Goal: Task Accomplishment & Management: Complete application form

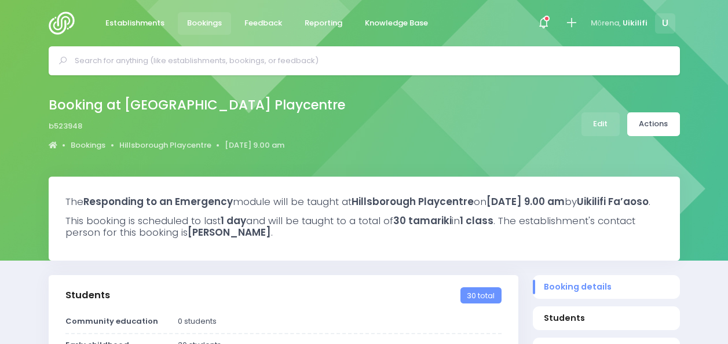
select select "5"
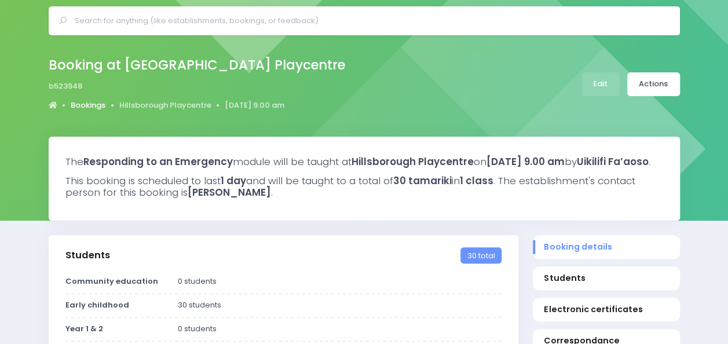
click at [92, 106] on link "Bookings" at bounding box center [88, 106] width 35 height 12
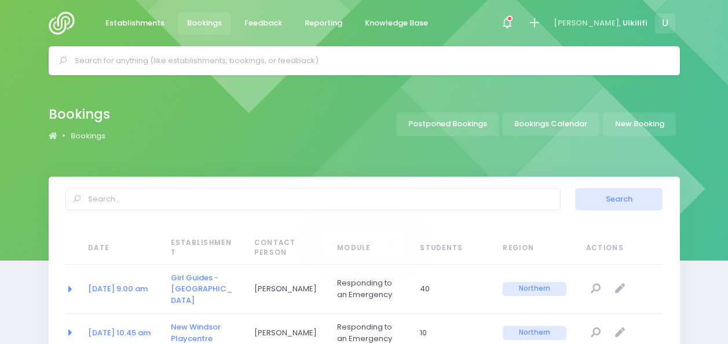
select select "20"
click at [227, 58] on input "text" at bounding box center [369, 60] width 589 height 17
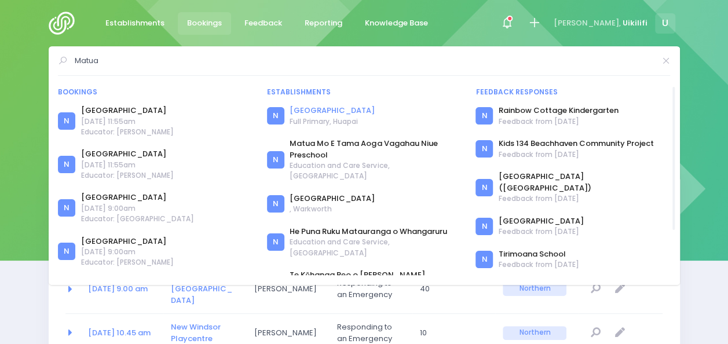
type input "Matua"
click at [320, 109] on link "[GEOGRAPHIC_DATA]" at bounding box center [332, 111] width 85 height 12
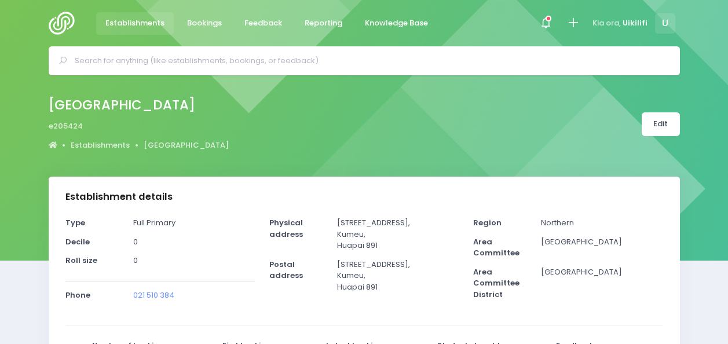
select select "5"
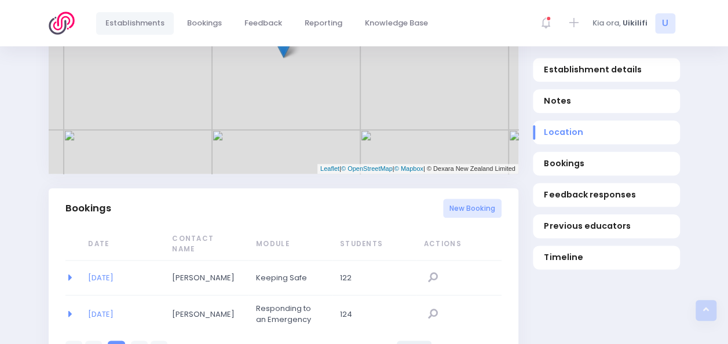
scroll to position [589, 0]
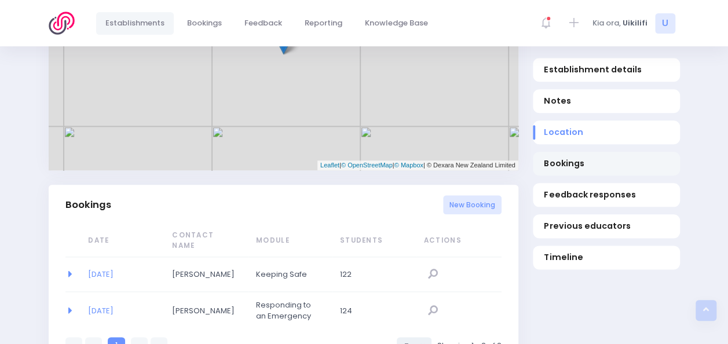
click at [563, 161] on span "Bookings" at bounding box center [606, 163] width 124 height 12
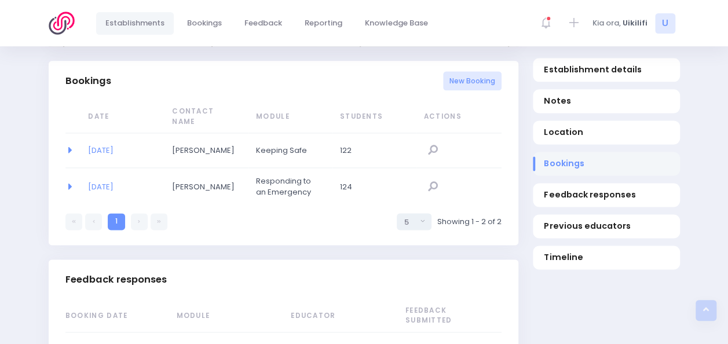
scroll to position [716, 0]
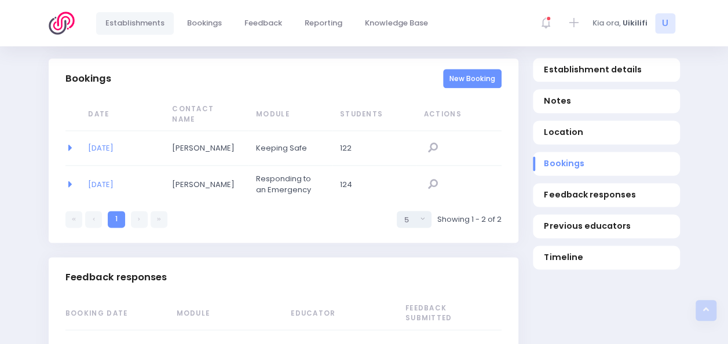
click at [460, 82] on link "New Booking" at bounding box center [472, 78] width 58 height 19
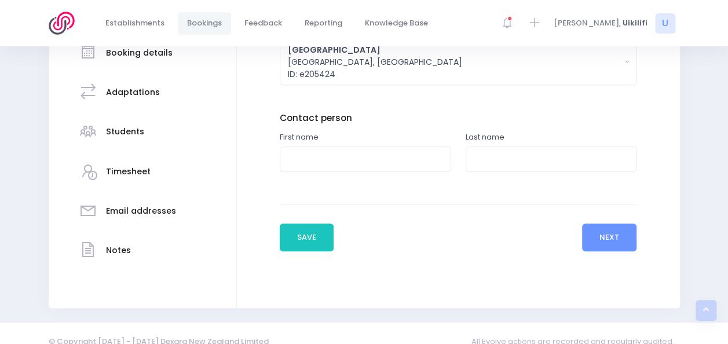
scroll to position [236, 0]
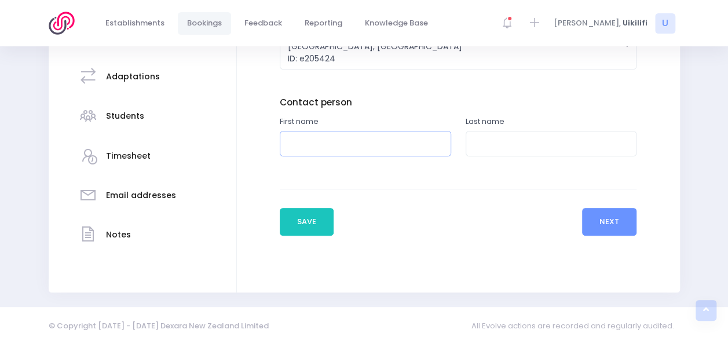
click at [405, 147] on input "text" at bounding box center [365, 144] width 171 height 26
type input "Adeline"
paste input "Sutherland"
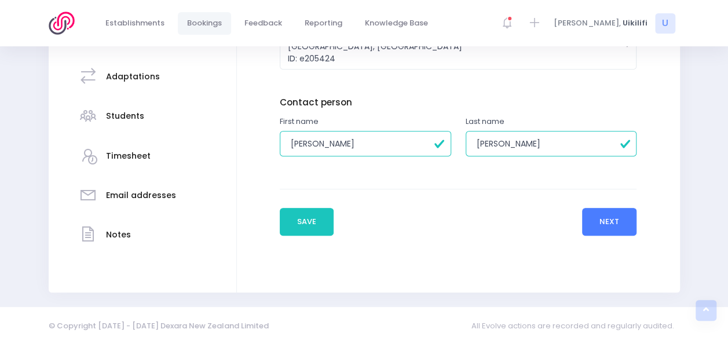
type input "Sutherland"
click at [620, 214] on button "Next" at bounding box center [609, 222] width 55 height 28
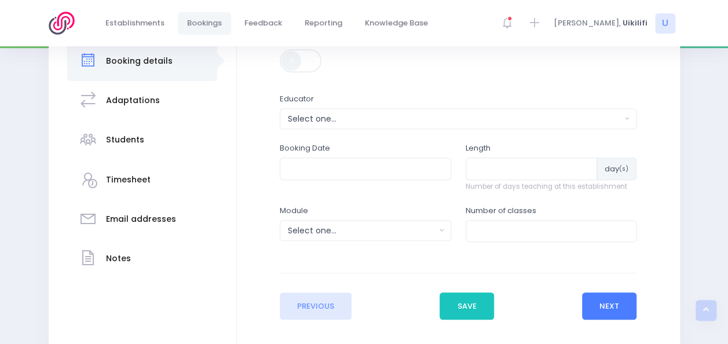
scroll to position [213, 0]
click at [448, 116] on div "Select one..." at bounding box center [455, 118] width 334 height 12
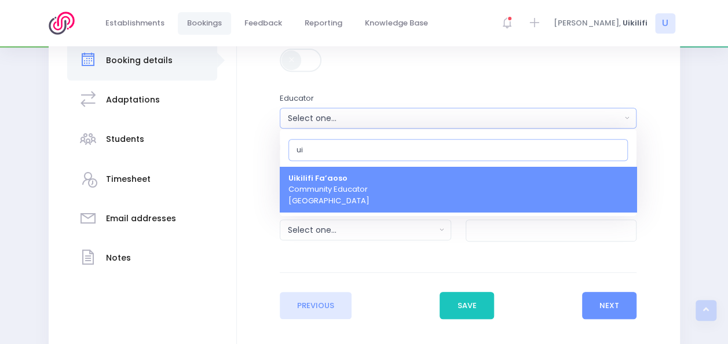
type input "ui"
click at [430, 192] on link "Uikilifi Fa’aoso Community Educator Northern Region" at bounding box center [458, 190] width 357 height 46
select select "321150"
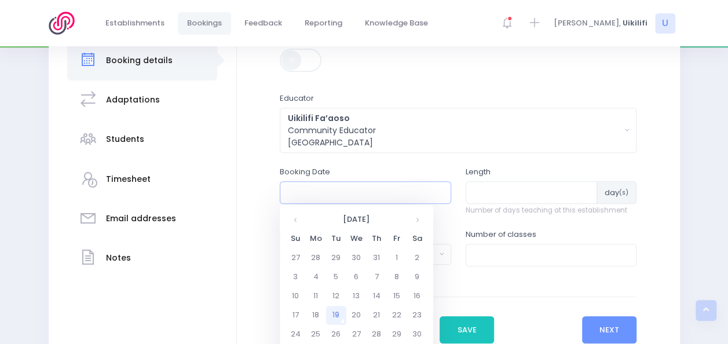
click at [408, 195] on input "text" at bounding box center [365, 192] width 171 height 22
click at [398, 220] on th "August 2025" at bounding box center [356, 219] width 101 height 19
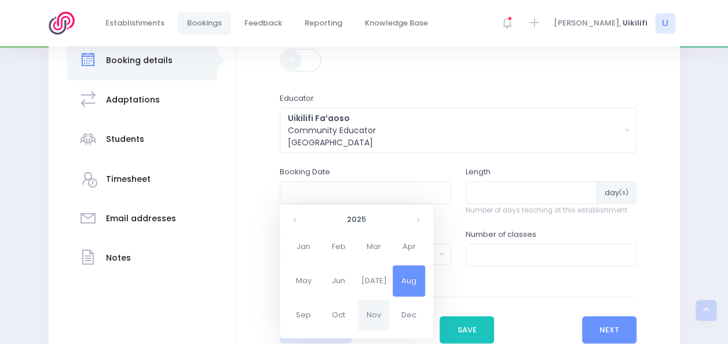
click at [366, 323] on span "Nov" at bounding box center [374, 314] width 32 height 31
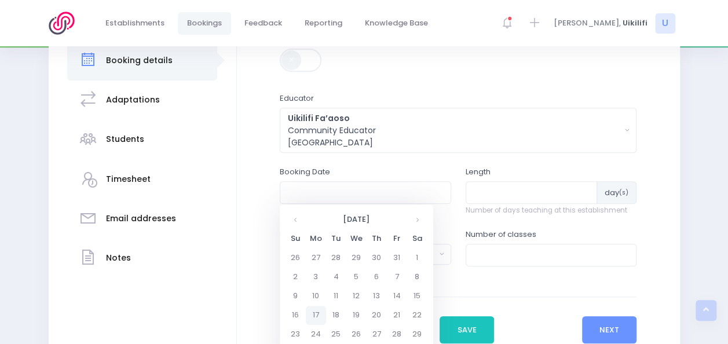
click at [317, 315] on td "17" at bounding box center [316, 315] width 20 height 19
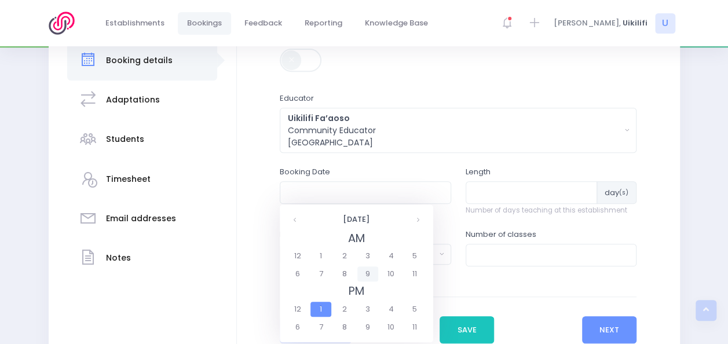
click at [366, 274] on span "9" at bounding box center [367, 273] width 20 height 15
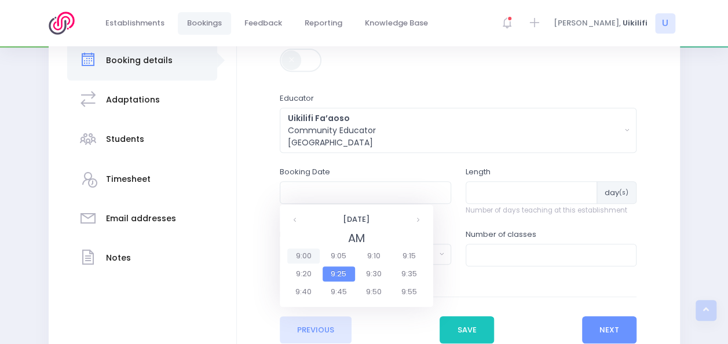
click at [308, 257] on span "9:00" at bounding box center [303, 255] width 32 height 15
type input "17/11/2025 09:00 AM"
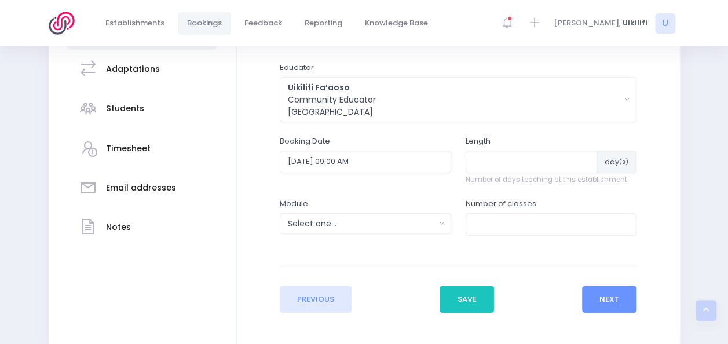
scroll to position [249, 0]
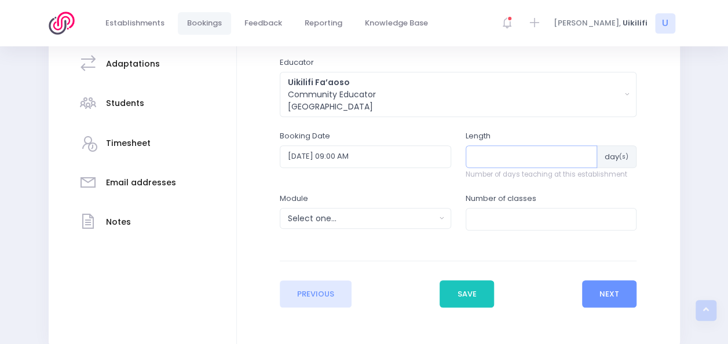
click at [518, 157] on input "number" at bounding box center [532, 156] width 132 height 22
type input "1"
click at [433, 219] on div "Select one..." at bounding box center [362, 219] width 148 height 12
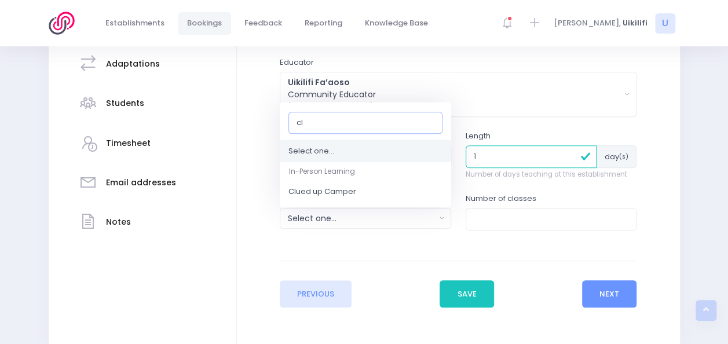
type input "c"
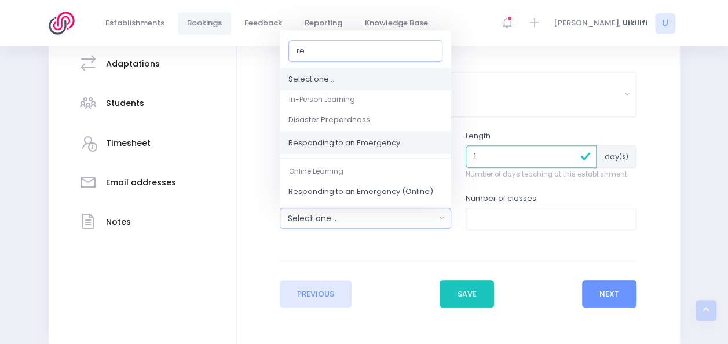
type input "re"
click at [357, 149] on link "Responding to an Emergency" at bounding box center [365, 142] width 171 height 23
select select "Responding to an Emergency"
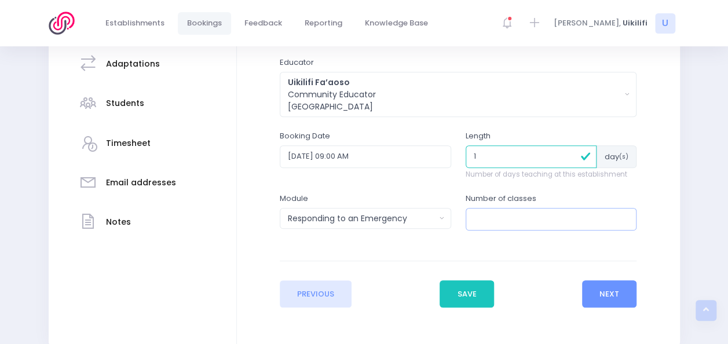
click at [504, 223] on input "number" at bounding box center [551, 219] width 171 height 22
type input "3"
click at [570, 221] on input "3" at bounding box center [551, 219] width 171 height 22
type input "4"
click at [623, 295] on button "Next" at bounding box center [609, 294] width 55 height 28
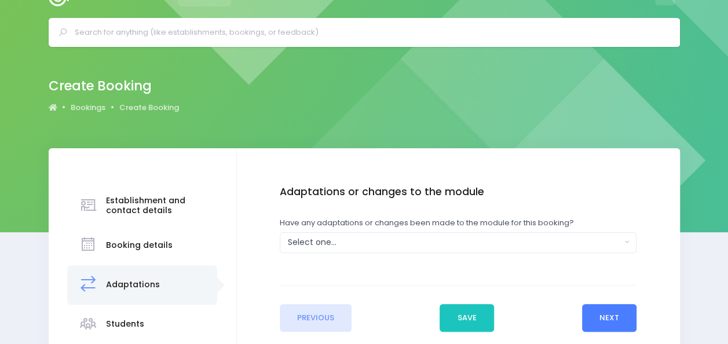
scroll to position [0, 0]
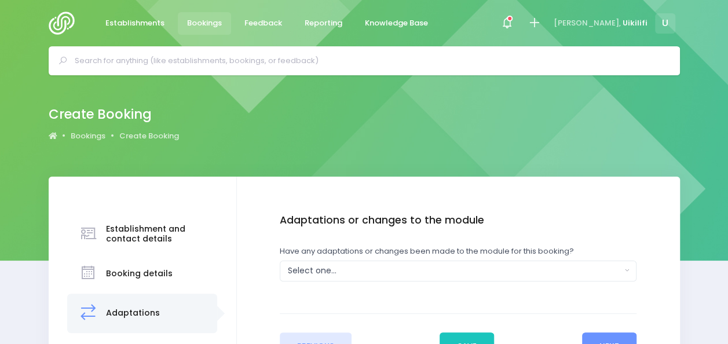
click at [522, 281] on div "Adaptations or changes to the module Have any adaptations or changes been made …" at bounding box center [458, 259] width 357 height 90
click at [530, 264] on button "Select one..." at bounding box center [458, 271] width 357 height 21
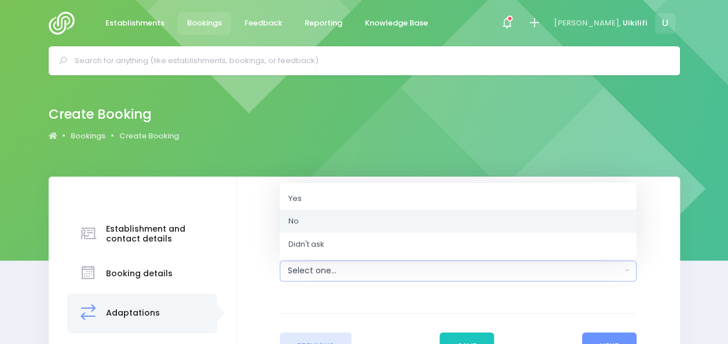
click at [431, 219] on link "No" at bounding box center [458, 221] width 357 height 23
select select "No"
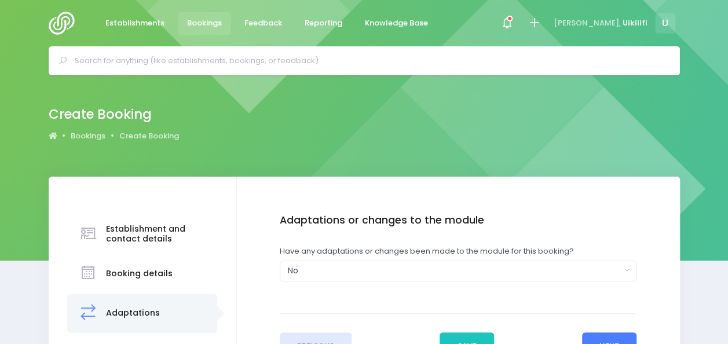
click at [599, 334] on button "Next" at bounding box center [609, 346] width 55 height 28
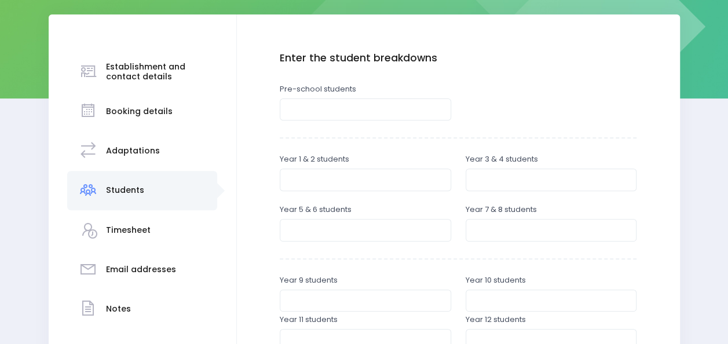
scroll to position [163, 0]
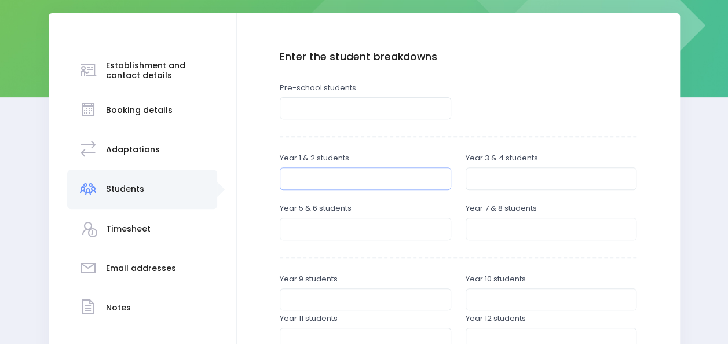
click at [396, 181] on input "number" at bounding box center [365, 178] width 171 height 22
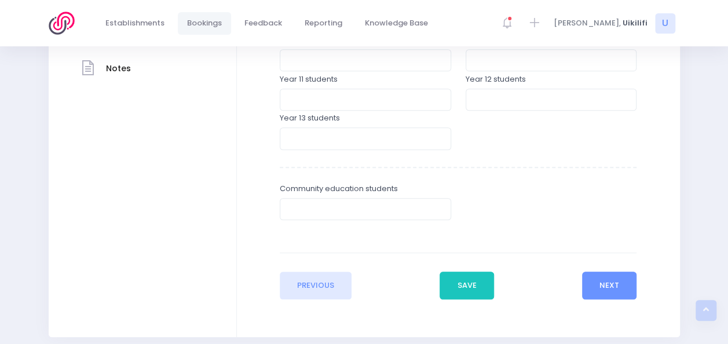
scroll to position [446, 0]
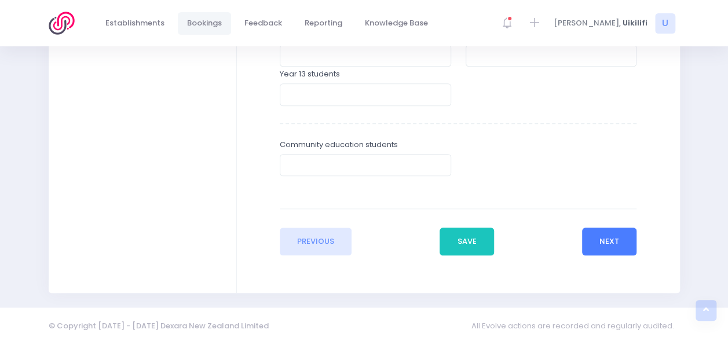
type input "65"
click at [594, 241] on button "Next" at bounding box center [609, 242] width 55 height 28
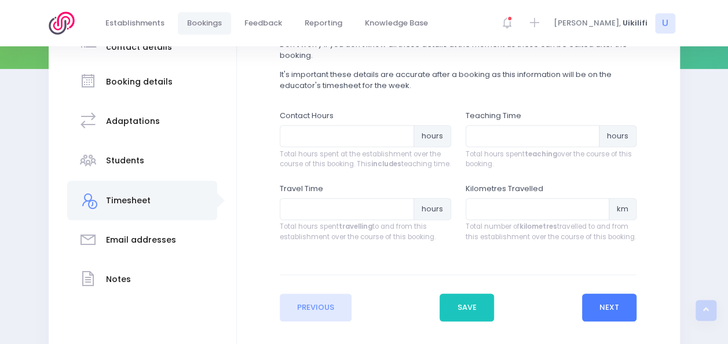
scroll to position [192, 0]
click at [391, 142] on input "number" at bounding box center [347, 135] width 134 height 22
type input "6"
click at [492, 138] on input "number" at bounding box center [533, 135] width 134 height 22
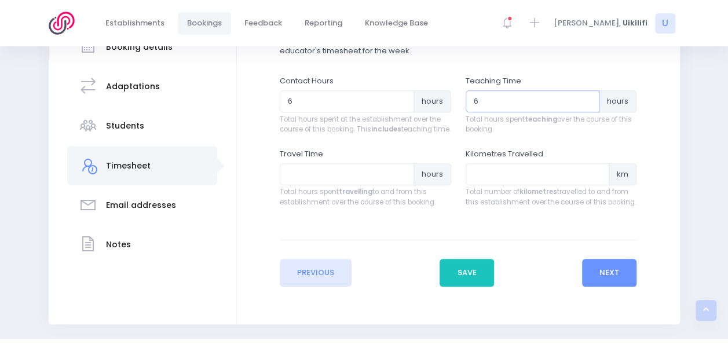
scroll to position [227, 0]
type input "6"
click at [367, 99] on input "64" at bounding box center [347, 101] width 134 height 22
type input "6"
type input "8"
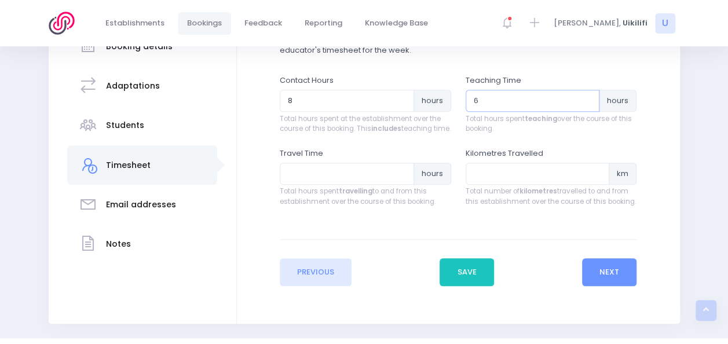
click at [494, 101] on input "6" at bounding box center [533, 101] width 134 height 22
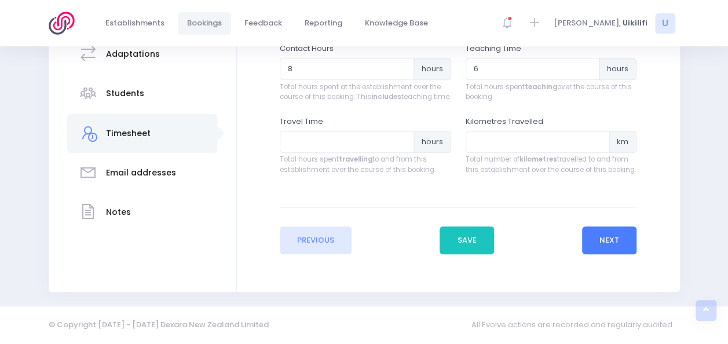
click at [611, 250] on button "Next" at bounding box center [609, 240] width 55 height 28
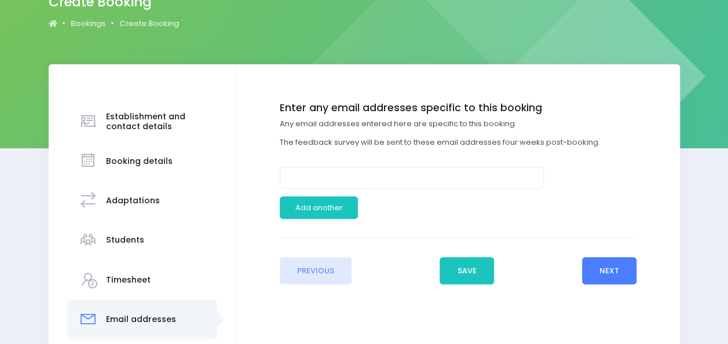
scroll to position [113, 0]
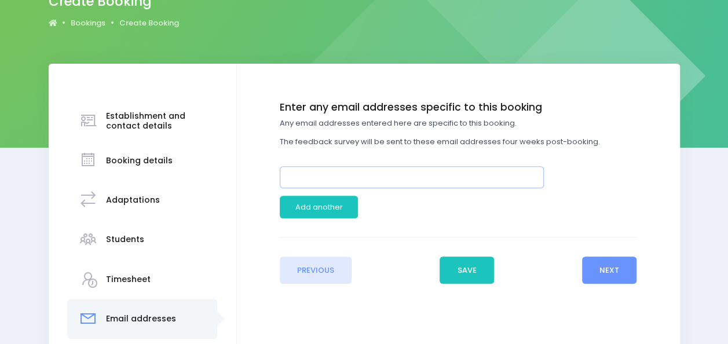
click at [444, 167] on input "email" at bounding box center [412, 177] width 264 height 22
type input "a"
paste input "mailto:asutherland@matuangaru.school.nz"
drag, startPoint x: 314, startPoint y: 177, endPoint x: 220, endPoint y: 190, distance: 95.2
click at [220, 190] on div "Establishment and contact details Booking details Adaptations" at bounding box center [364, 240] width 631 height 352
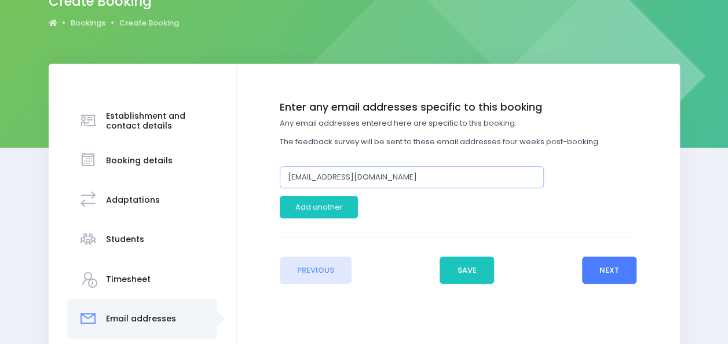
type input "asutherland@matuangaru.school.nz"
drag, startPoint x: 610, startPoint y: 264, endPoint x: 484, endPoint y: 249, distance: 126.5
click at [484, 249] on div "Previous Save Next" at bounding box center [458, 260] width 357 height 47
click at [474, 271] on button "Save" at bounding box center [466, 271] width 54 height 28
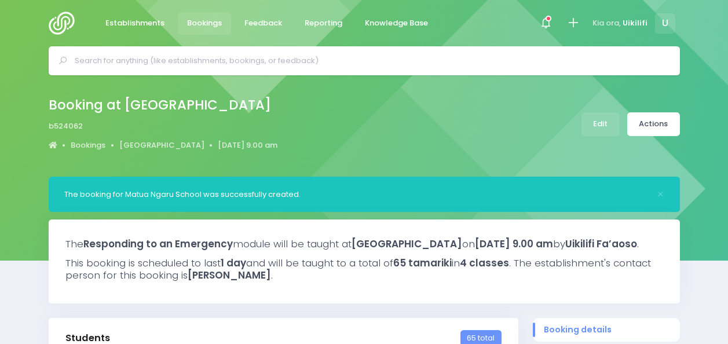
select select "5"
click at [159, 142] on link "Matua Ngaru School" at bounding box center [161, 146] width 85 height 12
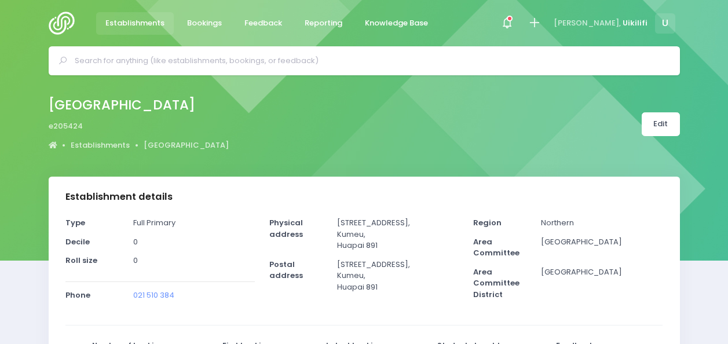
select select "5"
click at [664, 120] on link "Edit" at bounding box center [661, 124] width 38 height 24
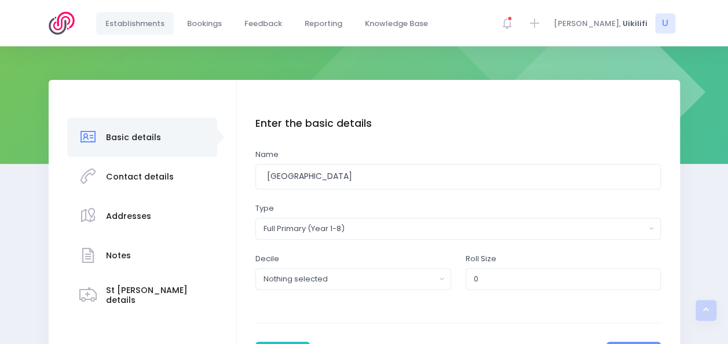
scroll to position [179, 0]
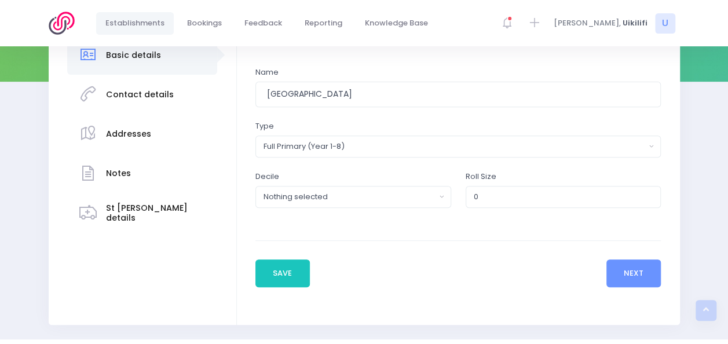
click at [142, 94] on h3 "Contact details" at bounding box center [140, 95] width 68 height 10
click at [625, 264] on button "Next" at bounding box center [633, 273] width 55 height 28
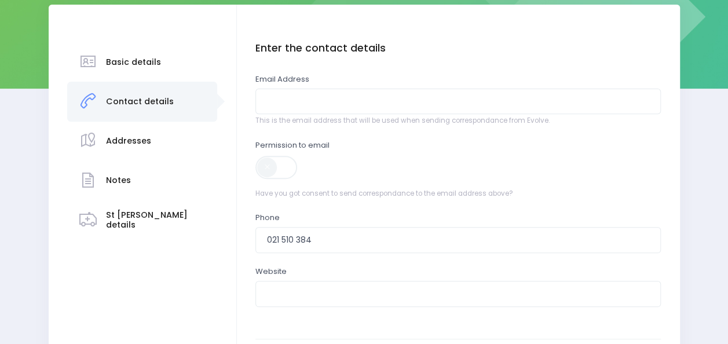
scroll to position [170, 0]
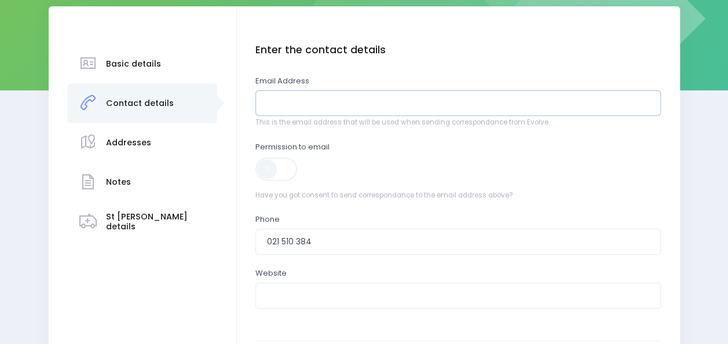
click at [293, 101] on input "email" at bounding box center [457, 103] width 405 height 26
paste input "mailto:[EMAIL_ADDRESS][DOMAIN_NAME]"
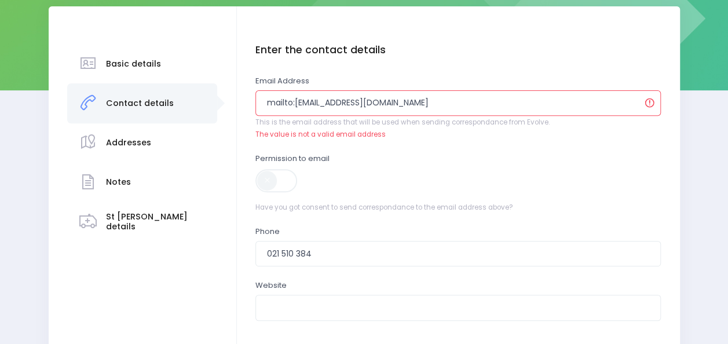
drag, startPoint x: 295, startPoint y: 100, endPoint x: 179, endPoint y: 111, distance: 116.9
click at [179, 111] on div "Basic details Contact details" at bounding box center [364, 221] width 631 height 431
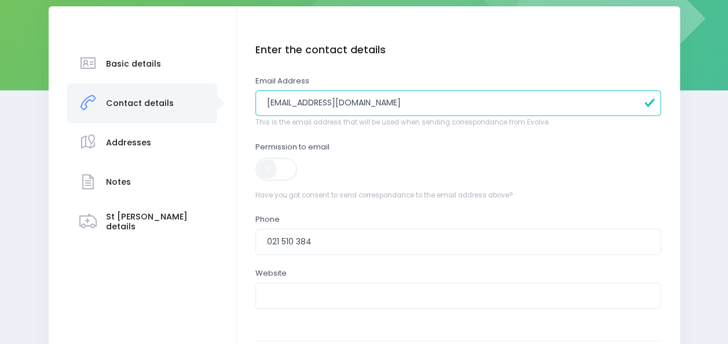
type input "[EMAIL_ADDRESS][DOMAIN_NAME]"
click at [276, 159] on span at bounding box center [276, 168] width 43 height 23
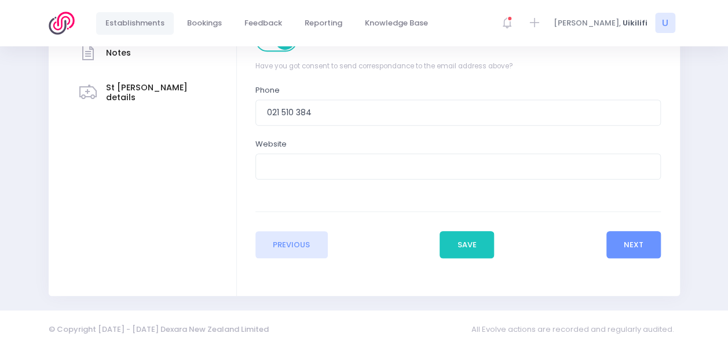
scroll to position [303, 0]
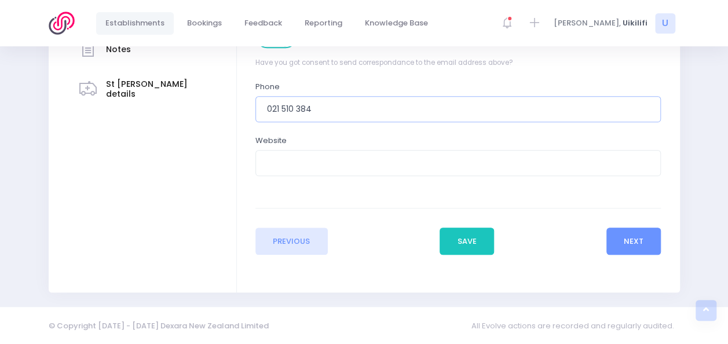
click at [317, 109] on input "021 510 384" at bounding box center [457, 109] width 405 height 26
paste input "9 972 9343"
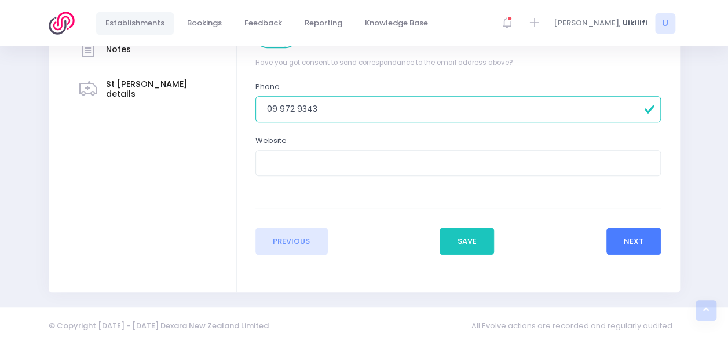
type input "09 972 9343"
click at [629, 233] on button "Next" at bounding box center [633, 242] width 55 height 28
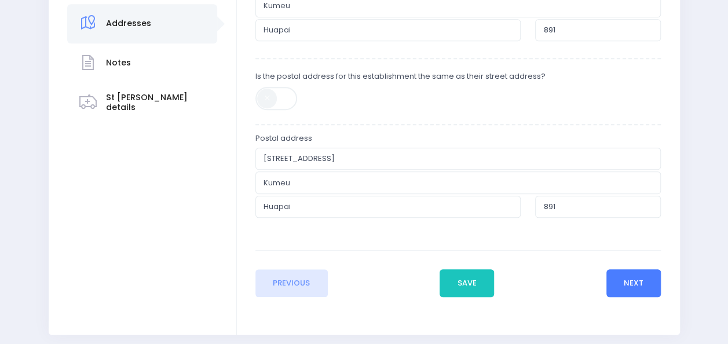
scroll to position [331, 0]
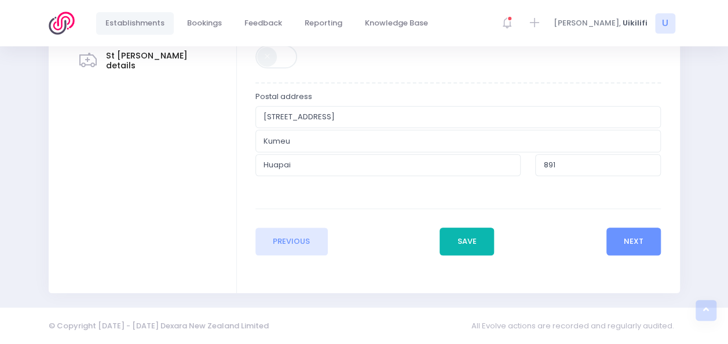
click at [466, 241] on button "Save" at bounding box center [466, 242] width 54 height 28
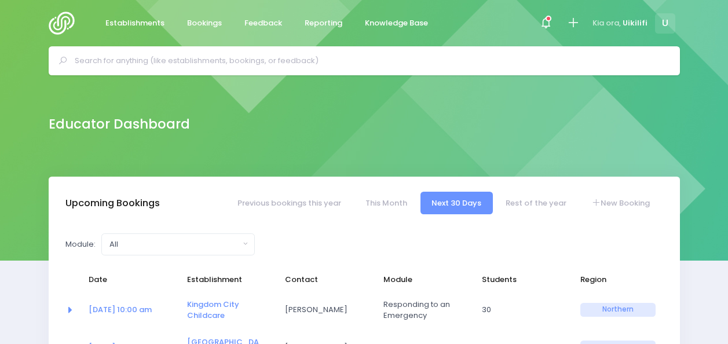
select select "5"
click at [154, 57] on input "text" at bounding box center [369, 60] width 589 height 17
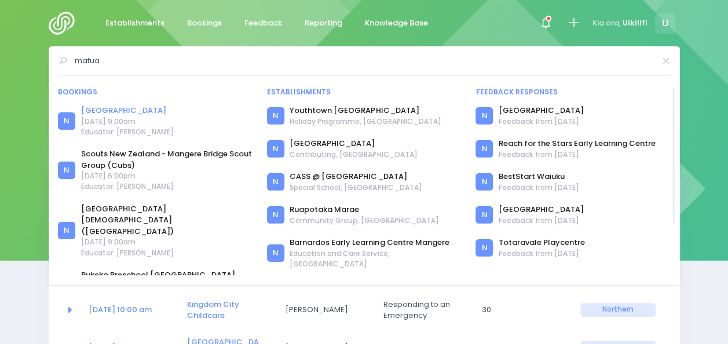
type input "matua"
click at [127, 107] on link "[GEOGRAPHIC_DATA]" at bounding box center [127, 111] width 93 height 12
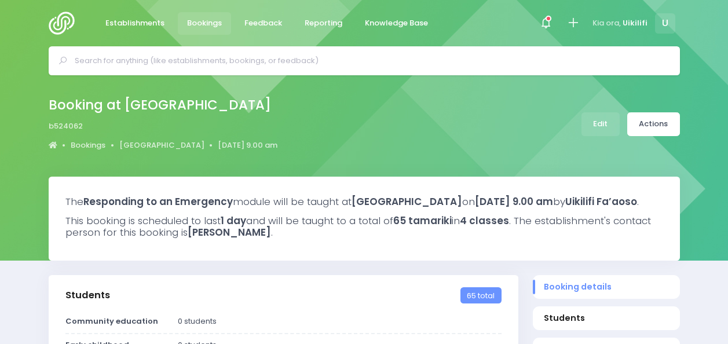
select select "5"
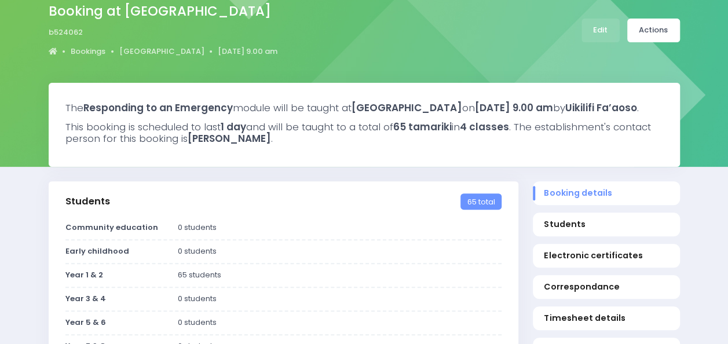
scroll to position [93, 0]
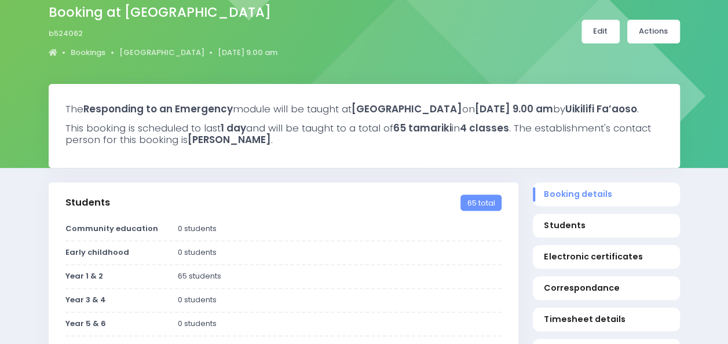
click at [608, 27] on link "Edit" at bounding box center [600, 32] width 38 height 24
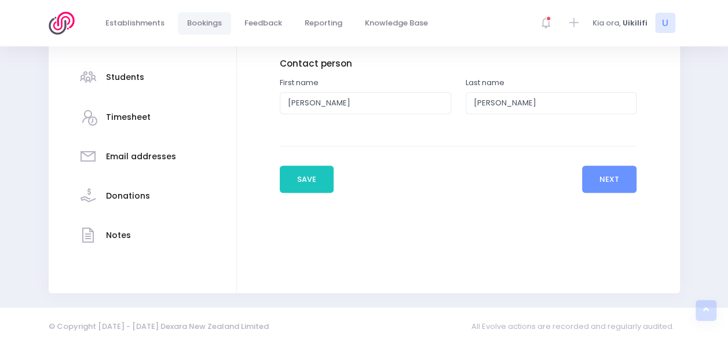
scroll to position [276, 0]
click at [608, 182] on button "Next" at bounding box center [609, 178] width 55 height 28
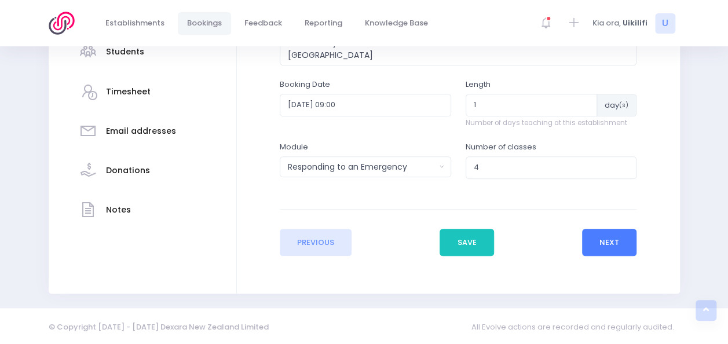
scroll to position [301, 0]
click at [635, 237] on button "Next" at bounding box center [609, 242] width 55 height 28
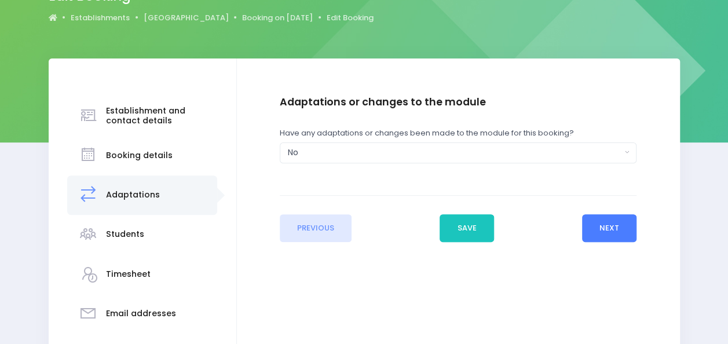
scroll to position [120, 0]
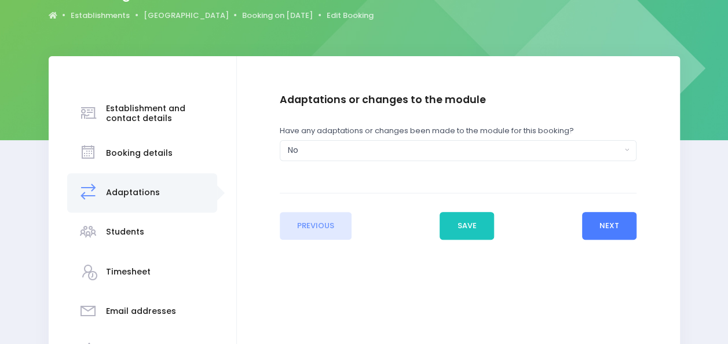
click at [615, 226] on button "Next" at bounding box center [609, 226] width 55 height 28
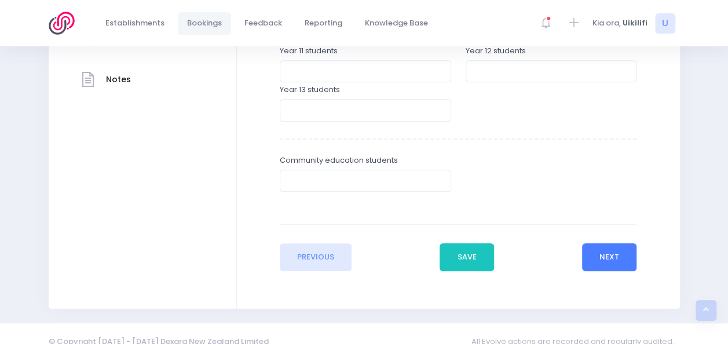
scroll to position [432, 0]
click at [622, 257] on button "Next" at bounding box center [609, 256] width 55 height 28
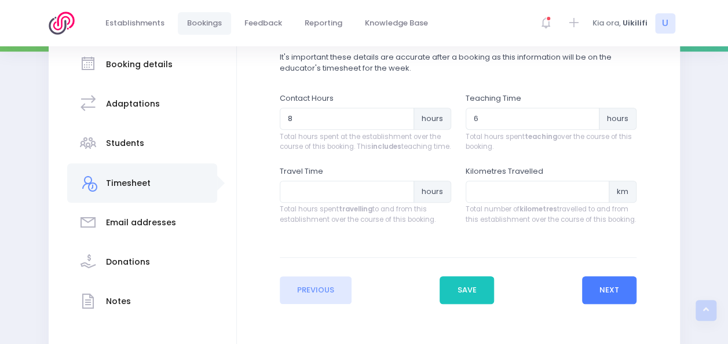
scroll to position [210, 0]
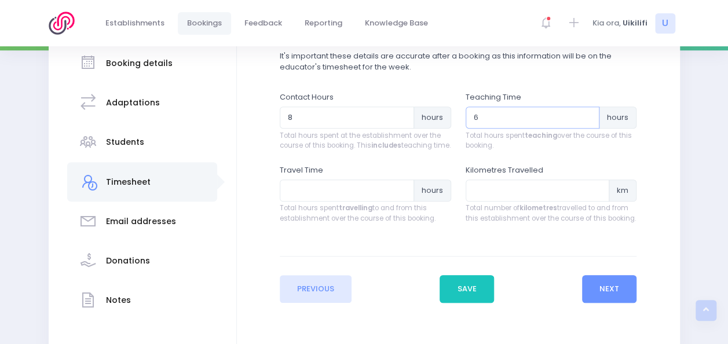
click at [514, 122] on input "6" at bounding box center [533, 118] width 134 height 22
type input "8"
type input "6"
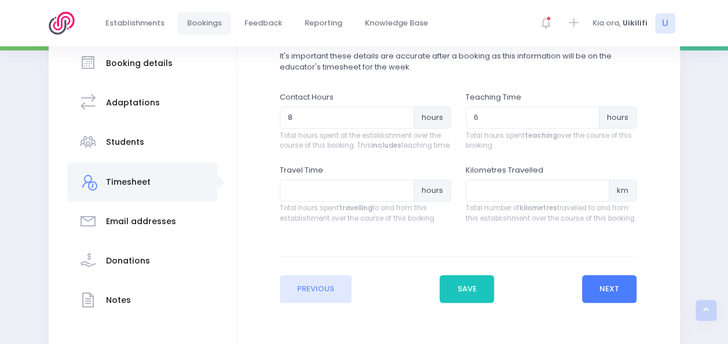
click at [607, 303] on button "Next" at bounding box center [609, 289] width 55 height 28
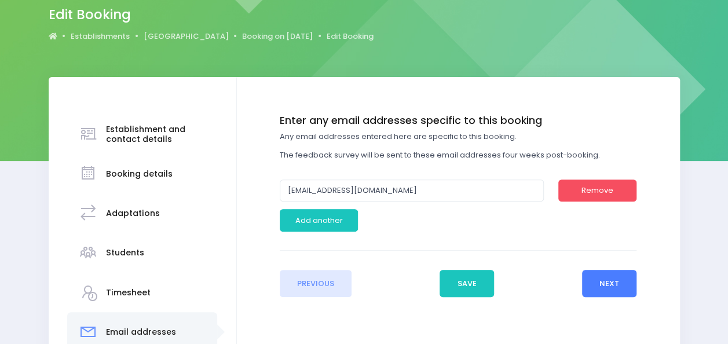
scroll to position [101, 0]
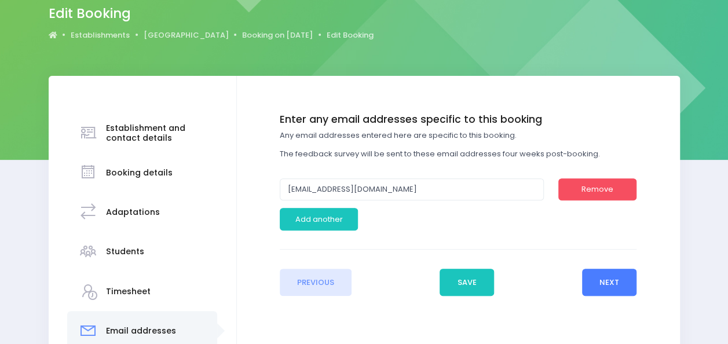
click at [605, 286] on button "Next" at bounding box center [609, 283] width 55 height 28
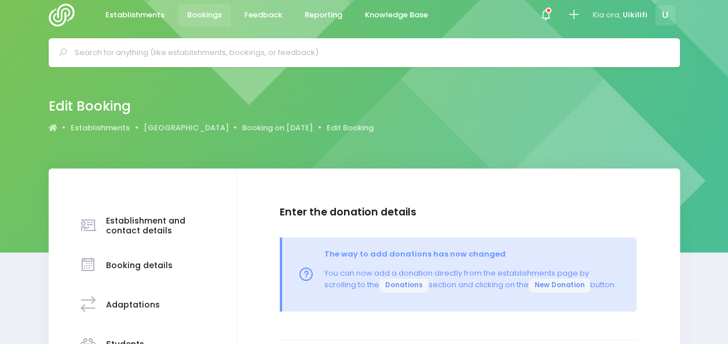
scroll to position [0, 0]
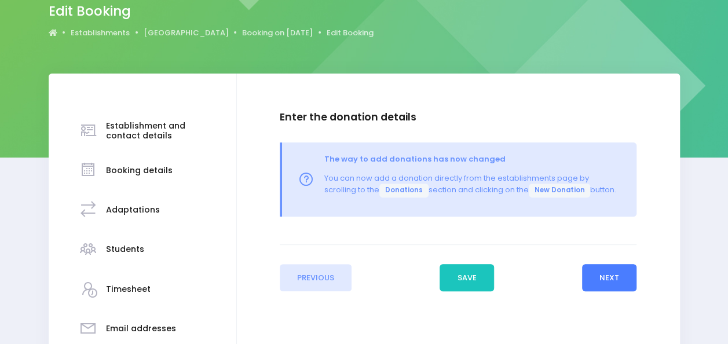
click at [605, 285] on button "Next" at bounding box center [609, 278] width 55 height 28
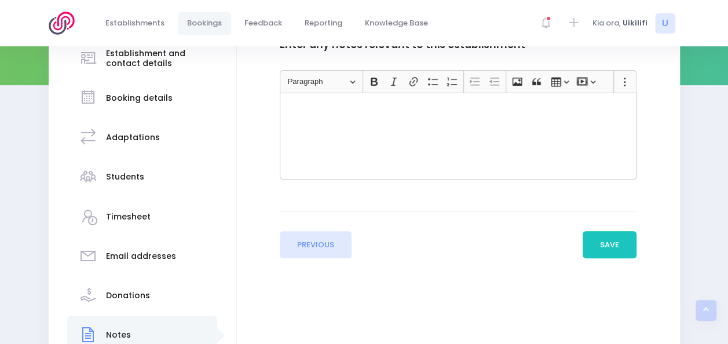
scroll to position [178, 0]
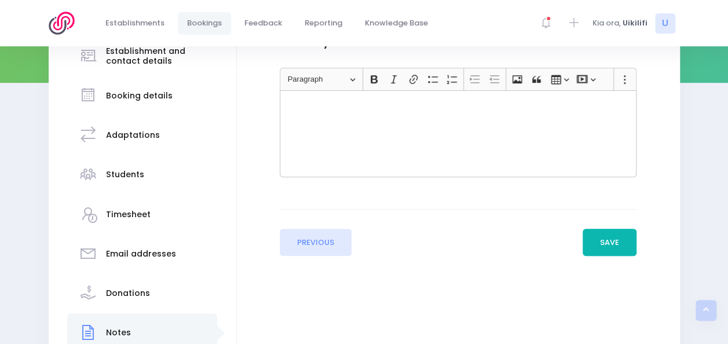
click at [615, 241] on button "Save" at bounding box center [610, 243] width 54 height 28
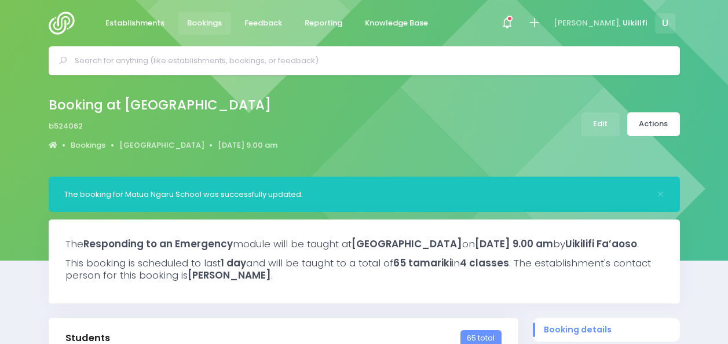
select select "5"
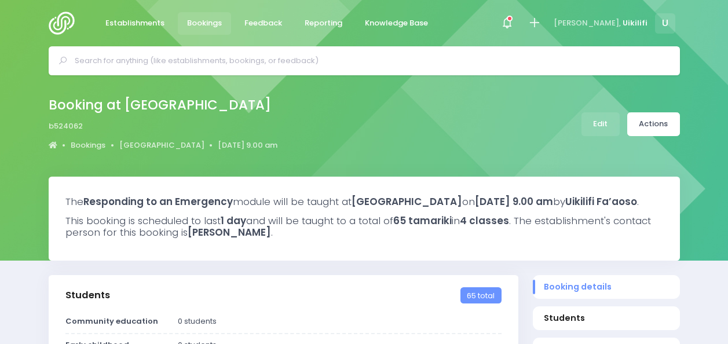
select select "5"
click at [654, 131] on link "Actions" at bounding box center [653, 124] width 53 height 24
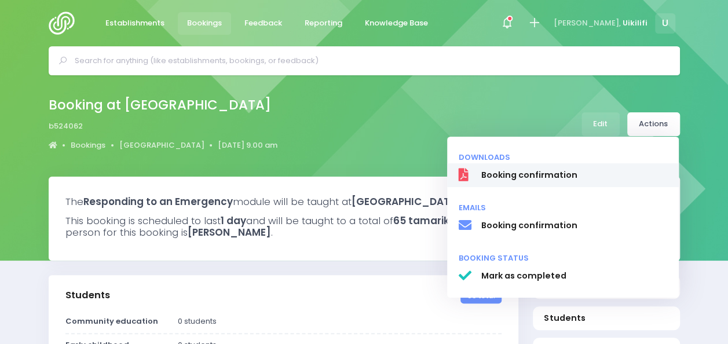
click at [592, 168] on link "Booking confirmation" at bounding box center [563, 175] width 232 height 24
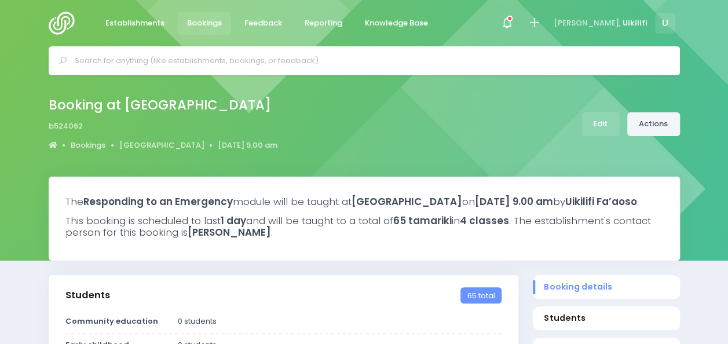
click at [664, 130] on link "Actions" at bounding box center [653, 124] width 53 height 24
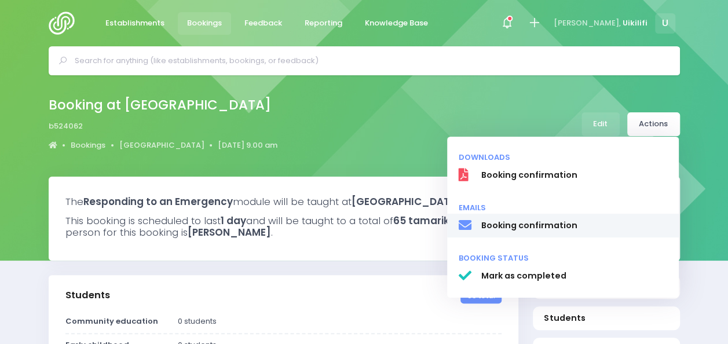
click at [554, 227] on span "Booking confirmation" at bounding box center [574, 225] width 186 height 12
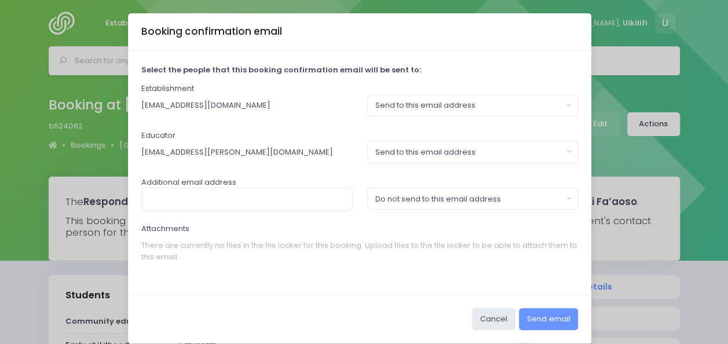
click at [513, 249] on p "There are currently no files in the file locker for this booking. Upload files …" at bounding box center [359, 252] width 437 height 34
click at [504, 312] on button "Cancel" at bounding box center [493, 319] width 43 height 22
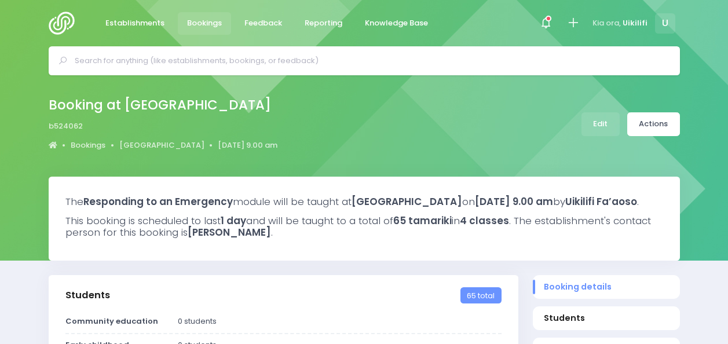
select select "5"
click at [649, 135] on div "Booking at Matua Ngaru School b524062 Bookings Matua Ngaru School 17 November 2…" at bounding box center [364, 124] width 660 height 61
click at [650, 124] on link "Actions" at bounding box center [653, 124] width 53 height 24
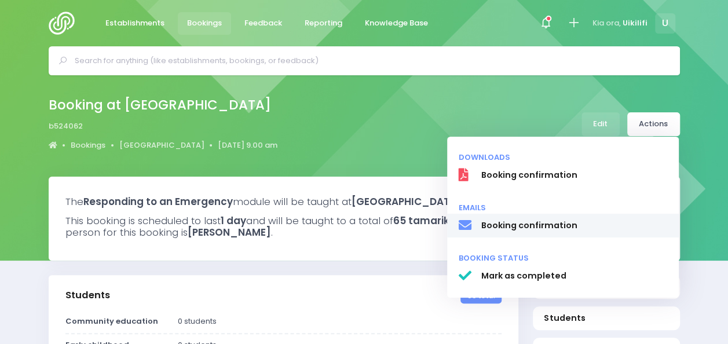
click at [584, 229] on span "Booking confirmation" at bounding box center [574, 225] width 186 height 12
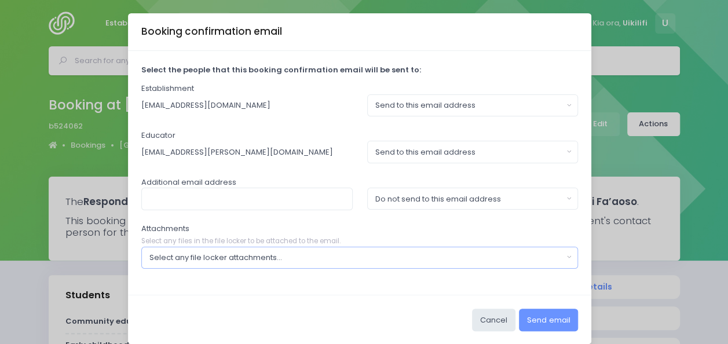
click at [382, 261] on div "Select any file locker attachments..." at bounding box center [355, 258] width 413 height 12
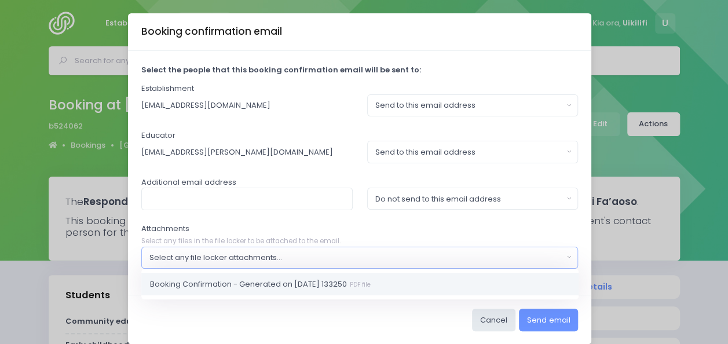
click at [371, 284] on small "PDF file" at bounding box center [359, 284] width 24 height 9
select select "11112"
click at [290, 197] on input "text" at bounding box center [246, 199] width 211 height 22
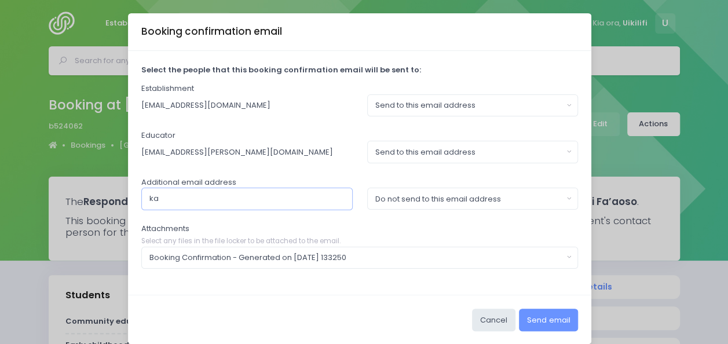
type input "karen.hoskin@stjohn.org,nz"
click at [515, 194] on div "Do not send to this email address" at bounding box center [469, 199] width 188 height 12
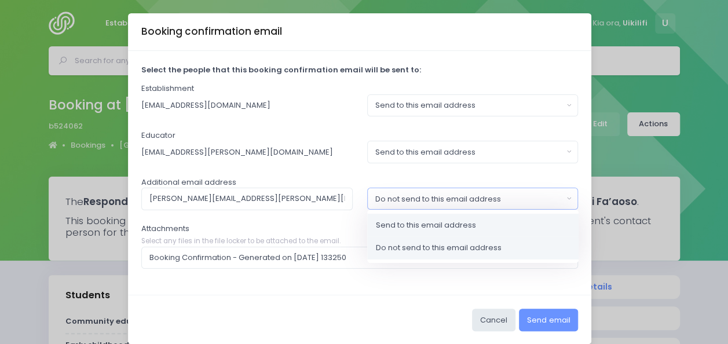
click at [486, 228] on link "Send to this email address" at bounding box center [472, 225] width 211 height 23
select select "send"
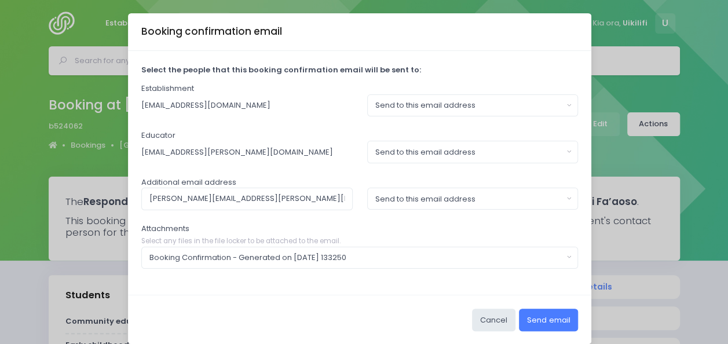
click at [548, 320] on button "Send email" at bounding box center [548, 320] width 59 height 22
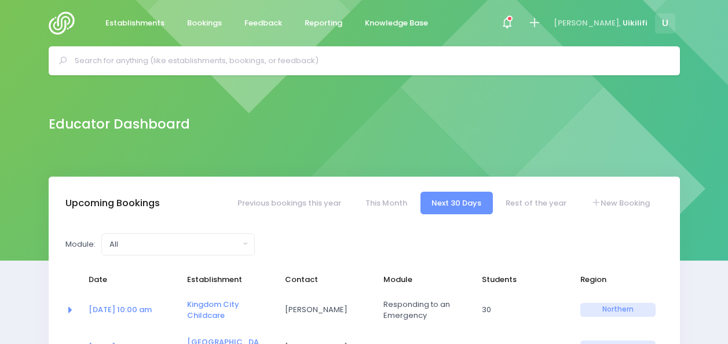
select select "5"
